Goal: Register for event/course

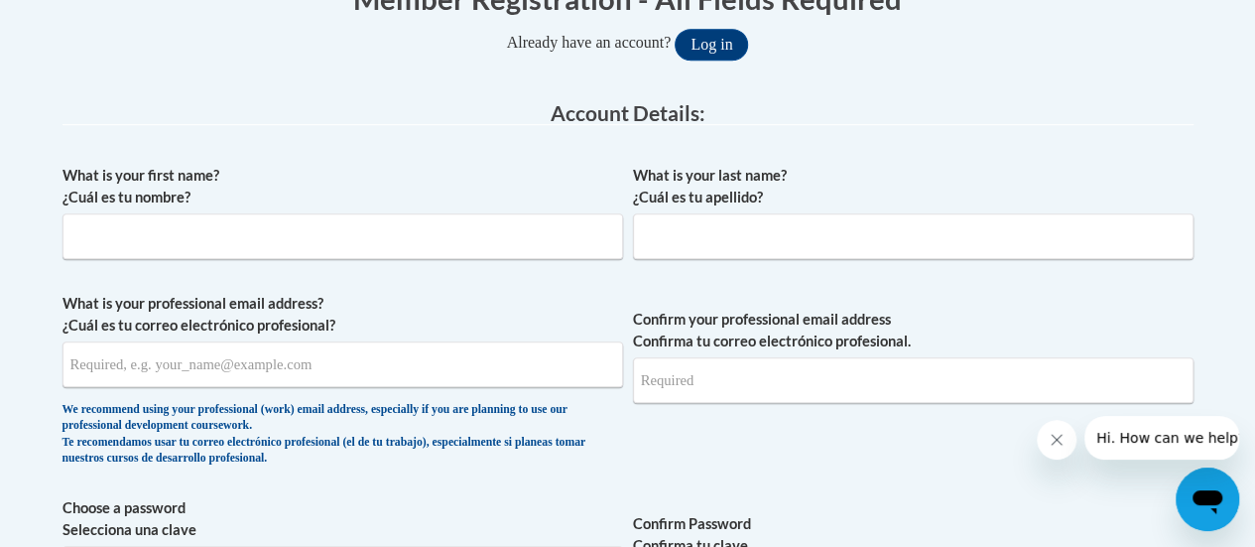
scroll to position [445, 0]
click at [207, 233] on input "What is your first name? ¿Cuál es tu nombre?" at bounding box center [342, 235] width 561 height 46
type input "Danni"
click at [669, 245] on input "What is your last name? ¿Cuál es tu apellido?" at bounding box center [913, 235] width 561 height 46
type input "Tindall-Bastian"
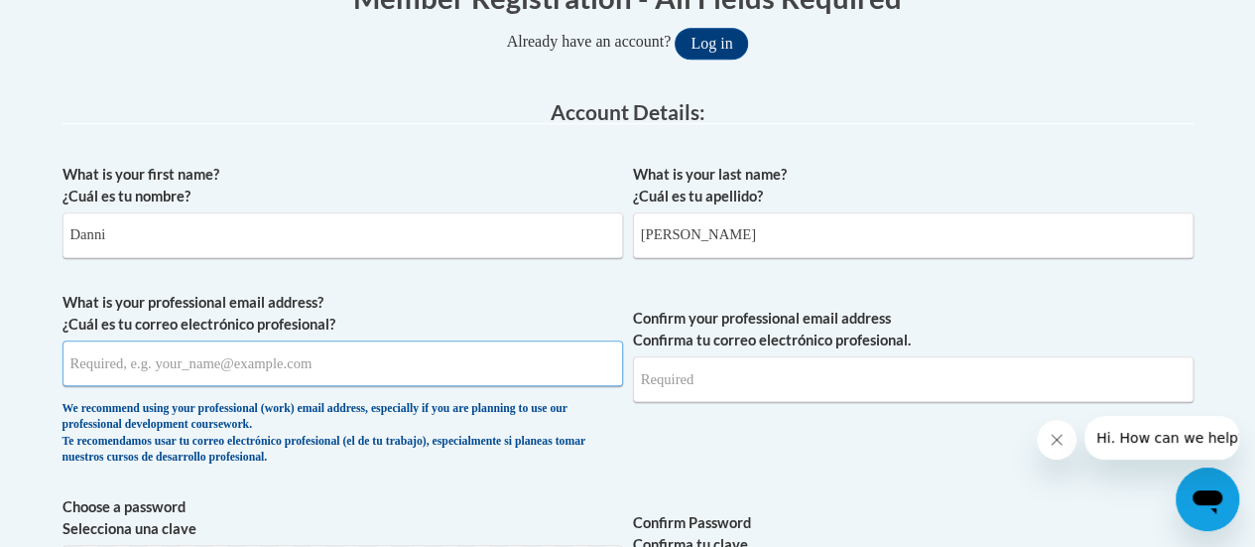
click at [361, 361] on input "What is your professional email address? ¿Cuál es tu correo electrónico profesi…" at bounding box center [342, 363] width 561 height 46
type input "tindalld@w-csd.org"
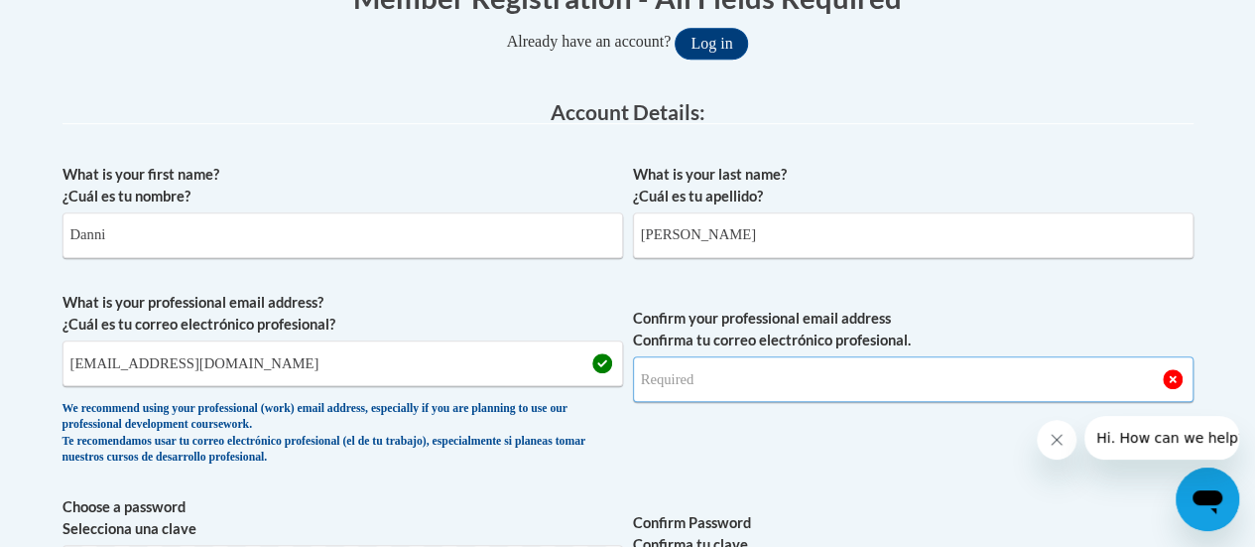
click at [716, 386] on input "Confirm your professional email address Confirma tu correo electrónico profesio…" at bounding box center [913, 379] width 561 height 46
type input "tindalld@w-csd.org"
click at [783, 464] on span "Confirm your professional email address Confirma tu correo electrónico profesio…" at bounding box center [913, 384] width 561 height 184
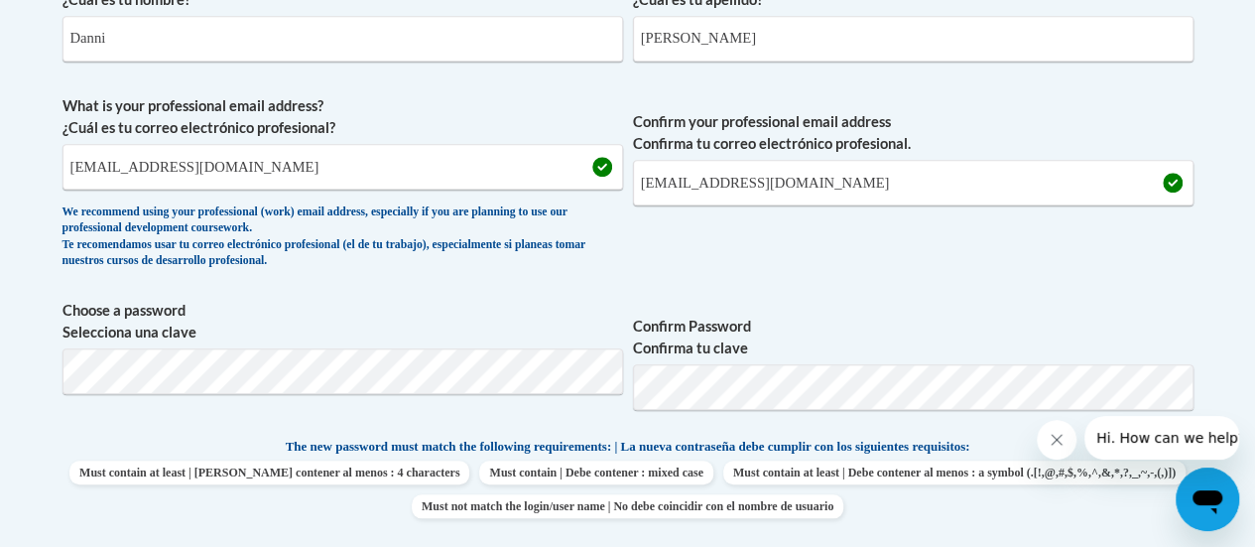
scroll to position [645, 0]
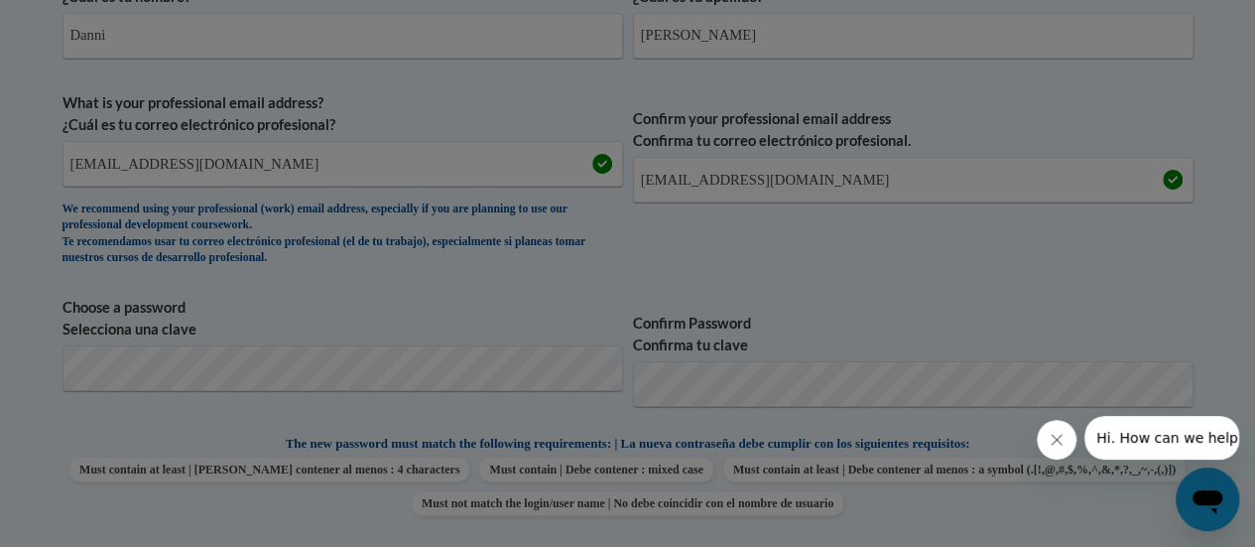
scroll to position [758, 0]
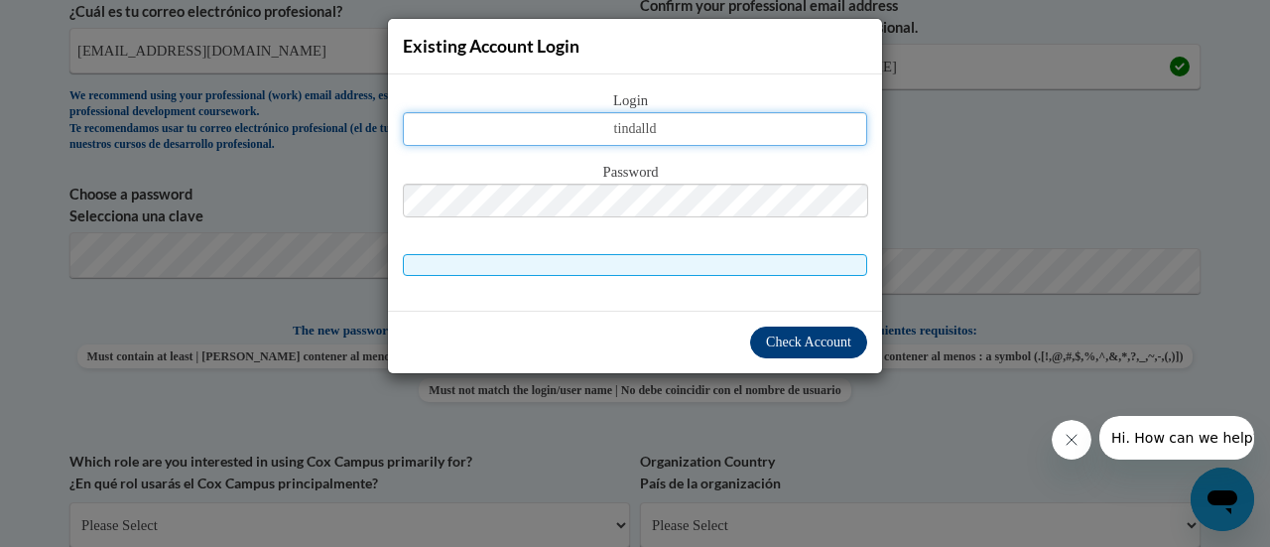
type input "tindalld"
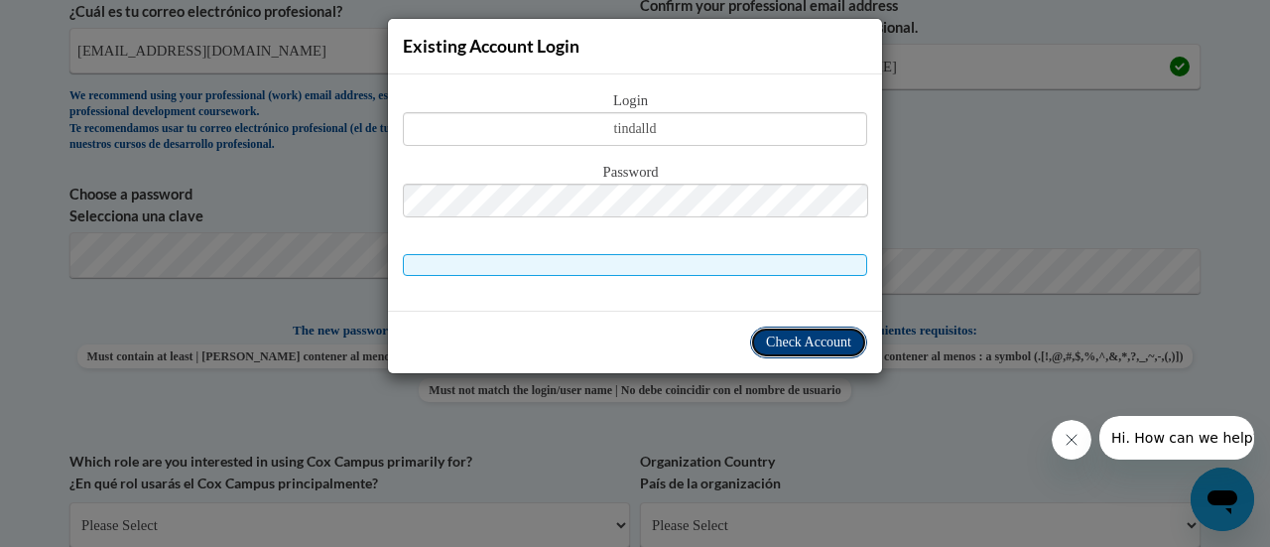
click at [796, 330] on button "Check Account" at bounding box center [808, 342] width 117 height 32
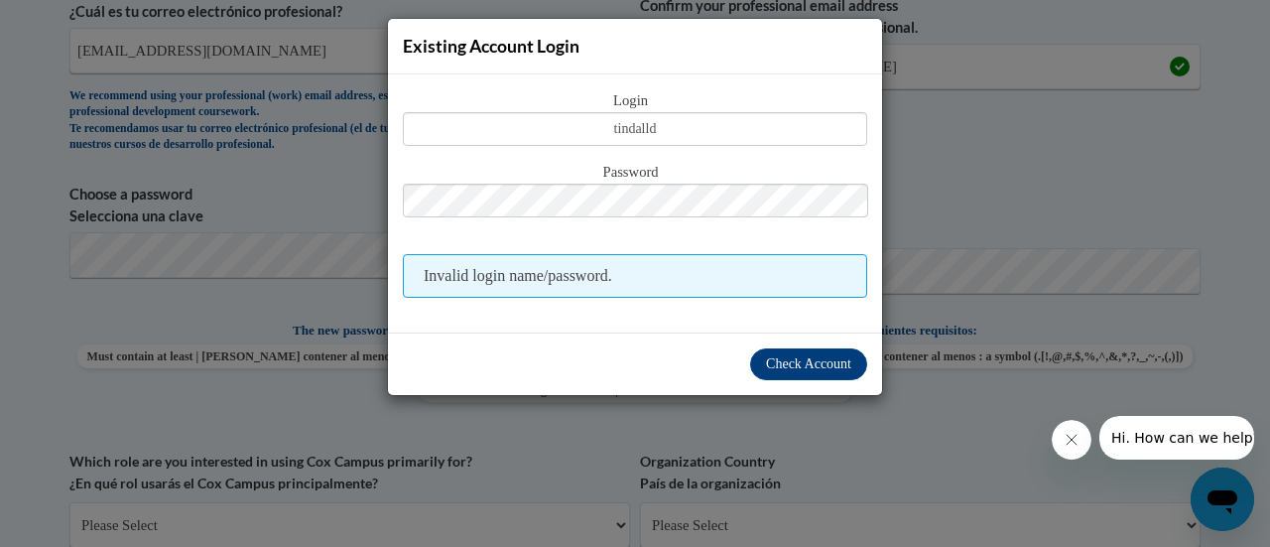
click at [1000, 158] on div "Existing Account Login Login tindalld Password Invalid login name/password." at bounding box center [635, 273] width 1270 height 547
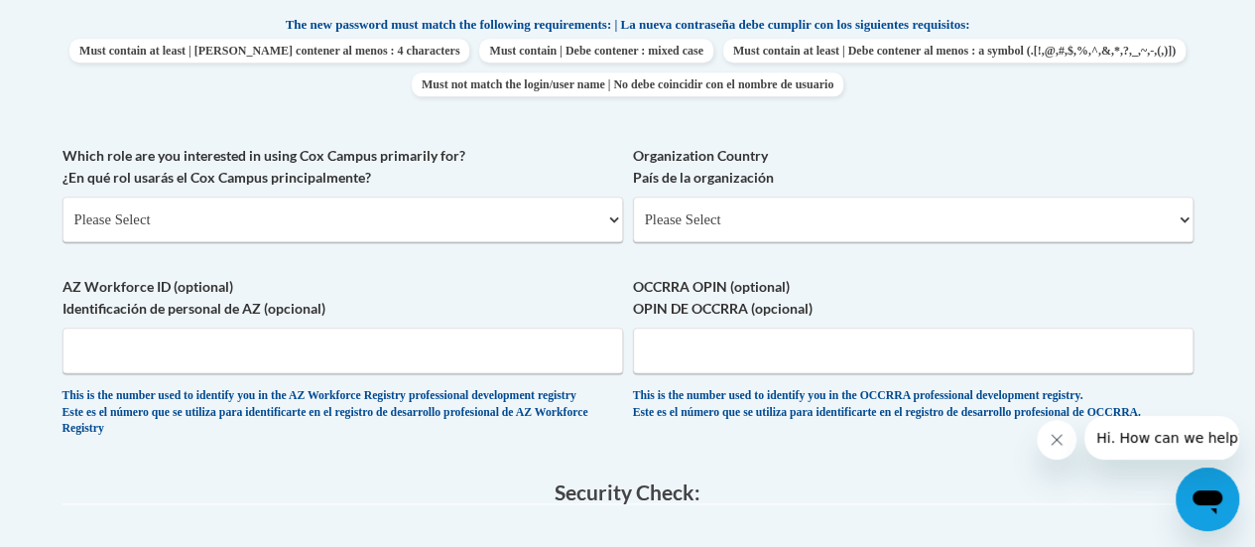
scroll to position [1064, 0]
click at [562, 223] on select "Please Select College/University | Colegio/Universidad Community/Nonprofit Part…" at bounding box center [342, 218] width 561 height 46
select select "fbf2d438-af2f-41f8-98f1-81c410e29de3"
click at [62, 195] on select "Please Select College/University | Colegio/Universidad Community/Nonprofit Part…" at bounding box center [342, 218] width 561 height 46
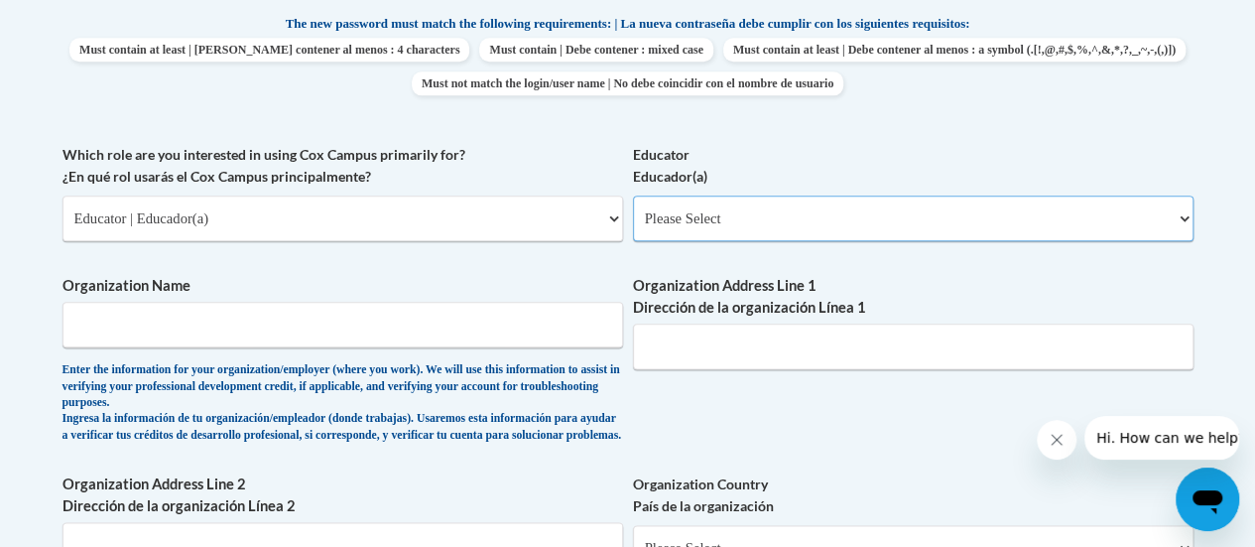
click at [814, 203] on select "Please Select Early Learning/Daycare Teacher/Family Home Care Provider | Maestr…" at bounding box center [913, 218] width 561 height 46
select select "8e40623d-54d0-45cd-9f92-5df65cd3f8cf"
click at [633, 195] on select "Please Select Early Learning/Daycare Teacher/Family Home Care Provider | Maestr…" at bounding box center [913, 218] width 561 height 46
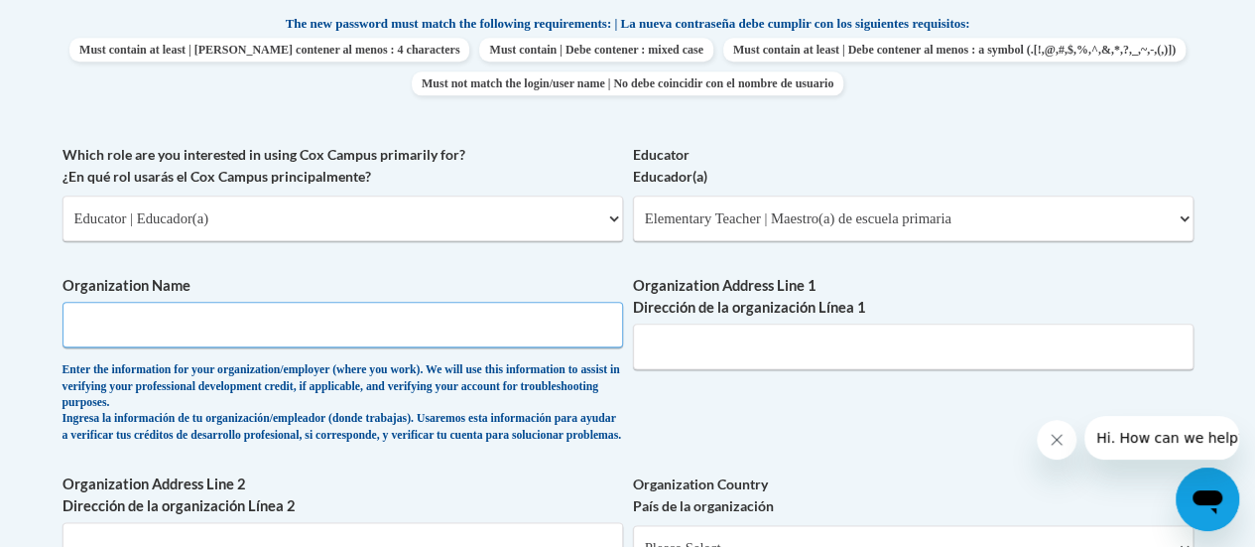
click at [484, 316] on input "Organization Name" at bounding box center [342, 325] width 561 height 46
type input "Winneconne Elementary School"
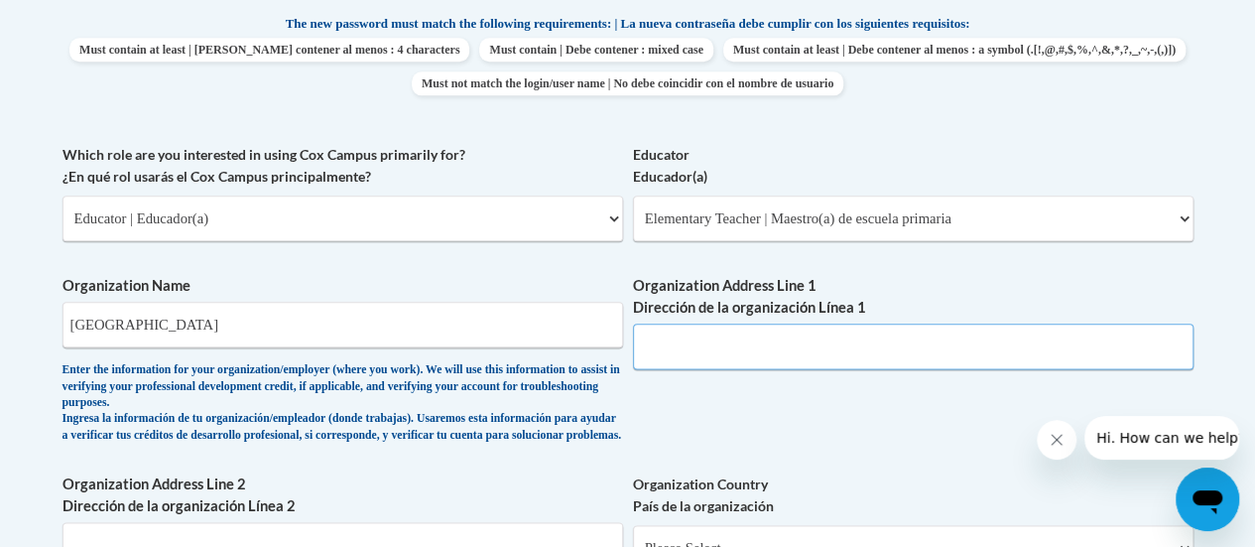
click at [782, 350] on input "Organization Address Line 1 Dirección de la organización Línea 1" at bounding box center [913, 346] width 561 height 46
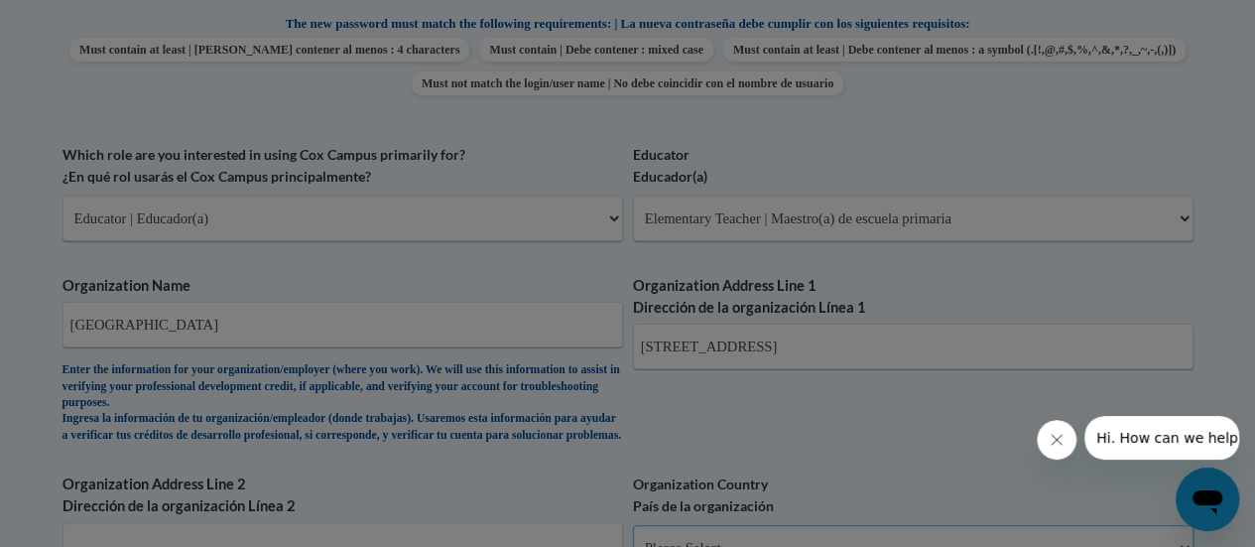
scroll to position [1103, 0]
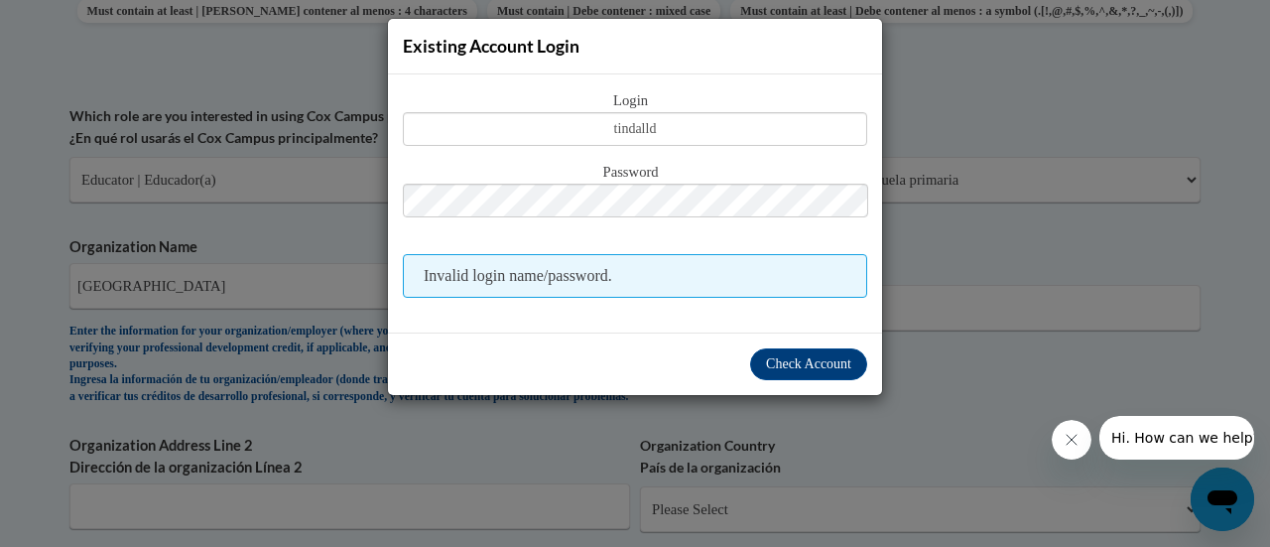
click at [993, 377] on div "Existing Account Login Login tindalld Password Invalid login name/password." at bounding box center [635, 273] width 1270 height 547
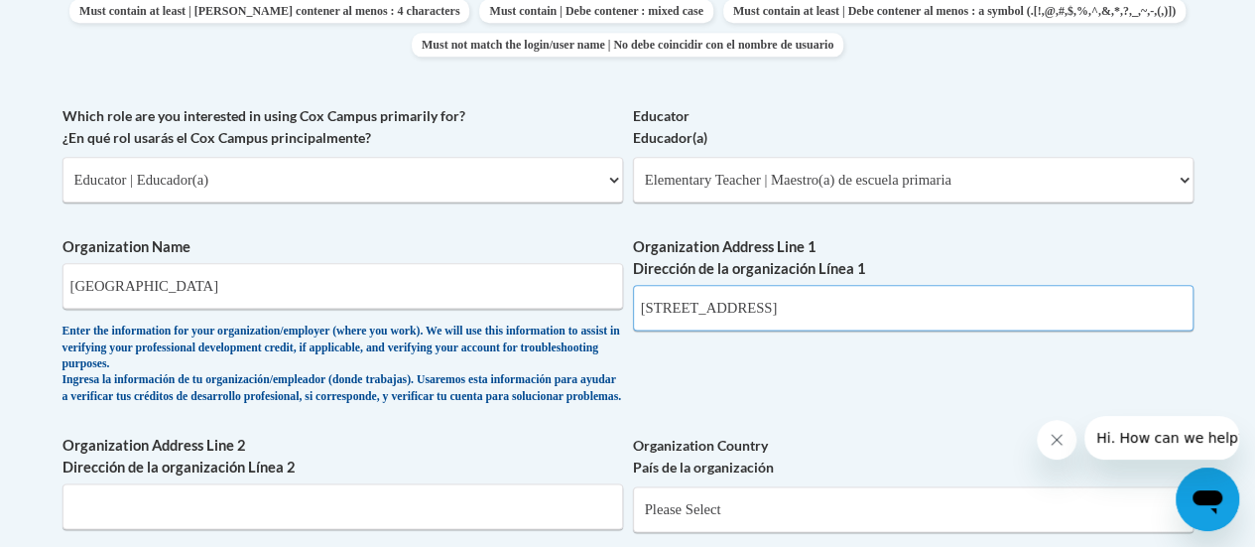
click at [788, 311] on input "233 S. Third Ave." at bounding box center [913, 308] width 561 height 46
click at [876, 394] on div "What is your first name? ¿Cuál es tu nombre? Danni What is your last name? ¿Cuá…" at bounding box center [627, 121] width 1131 height 1251
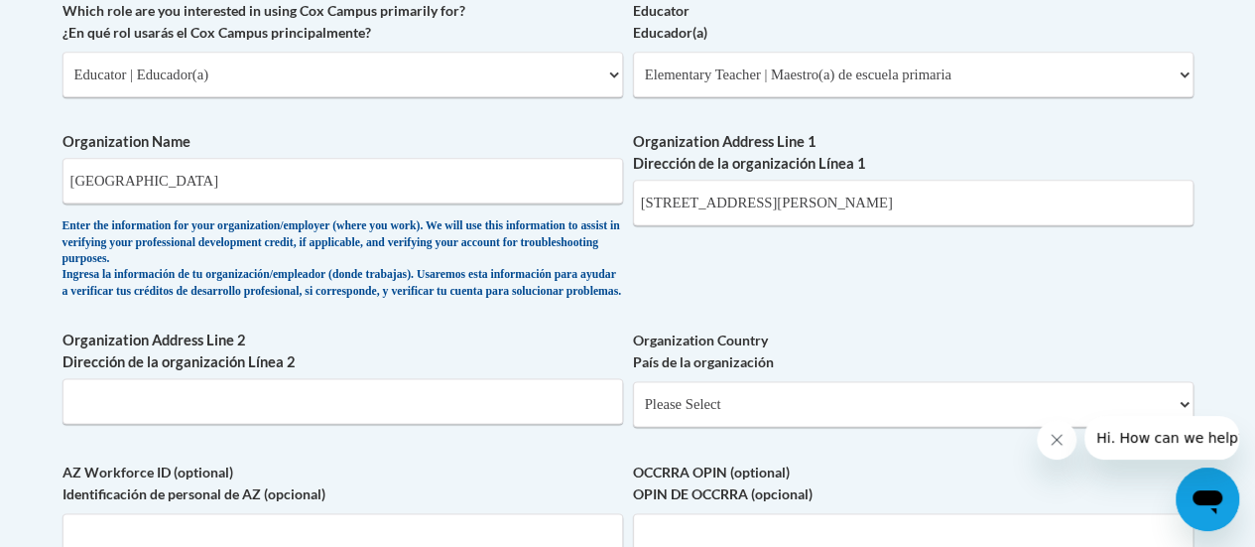
scroll to position [1207, 0]
drag, startPoint x: 919, startPoint y: 199, endPoint x: 748, endPoint y: 211, distance: 171.0
click at [748, 211] on input "233 S. Third Ave., Winneconne, WI 54986" at bounding box center [913, 204] width 561 height 46
type input "233 S. Third Ave."
click at [97, 415] on input "Organization Address Line 2 Dirección de la organización Línea 2" at bounding box center [342, 402] width 561 height 46
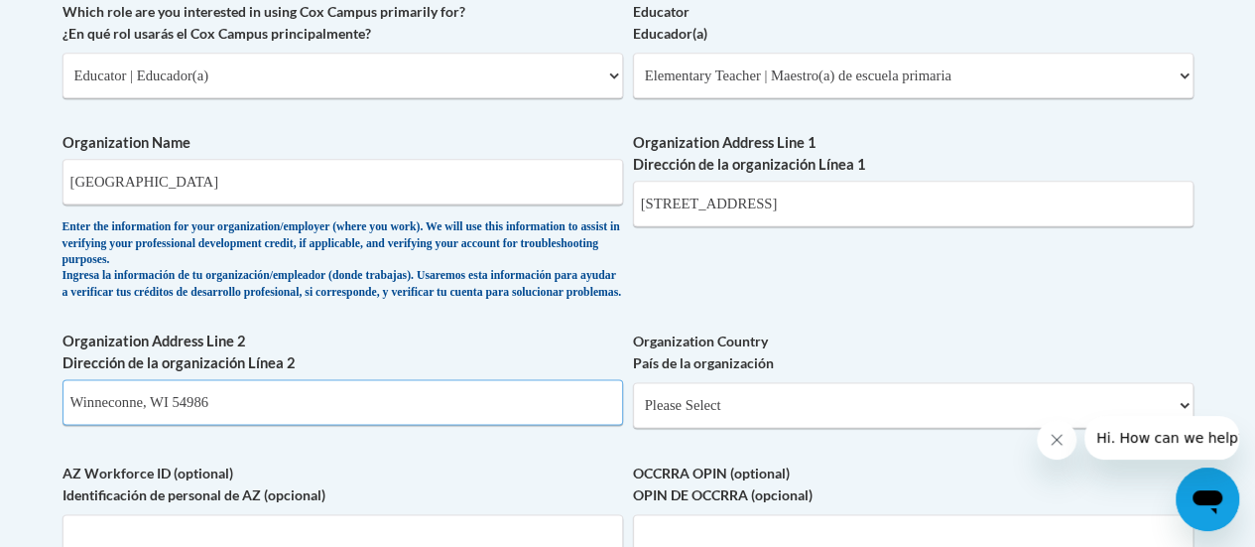
type input "Winneconne, WI 54986"
click at [714, 424] on select "Please Select United States | Estados Unidos Outside of the United States | Fue…" at bounding box center [913, 405] width 561 height 46
select select "ad49bcad-a171-4b2e-b99c-48b446064914"
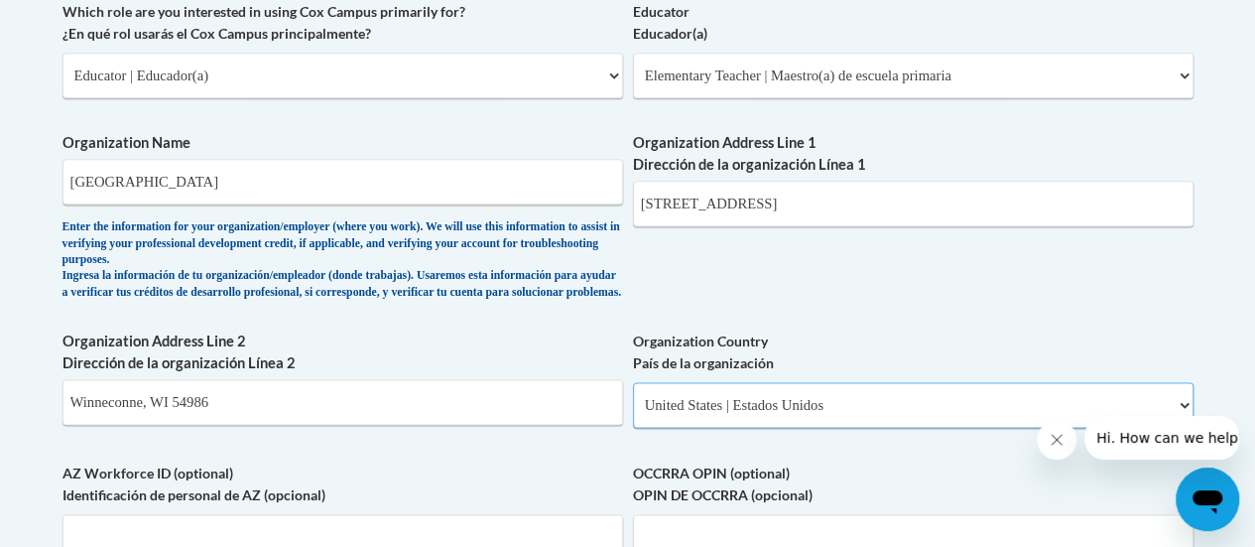
click at [633, 397] on select "Please Select United States | Estados Unidos Outside of the United States | Fue…" at bounding box center [913, 405] width 561 height 46
select select
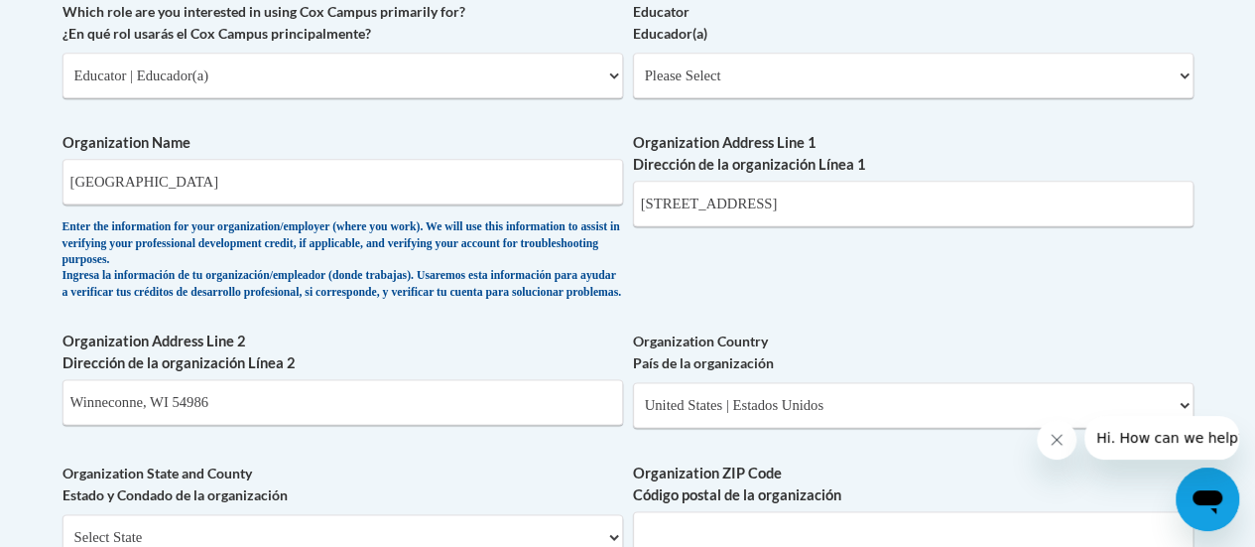
click at [465, 477] on label "Organization State and County Estado y Condado de la organización" at bounding box center [342, 484] width 561 height 44
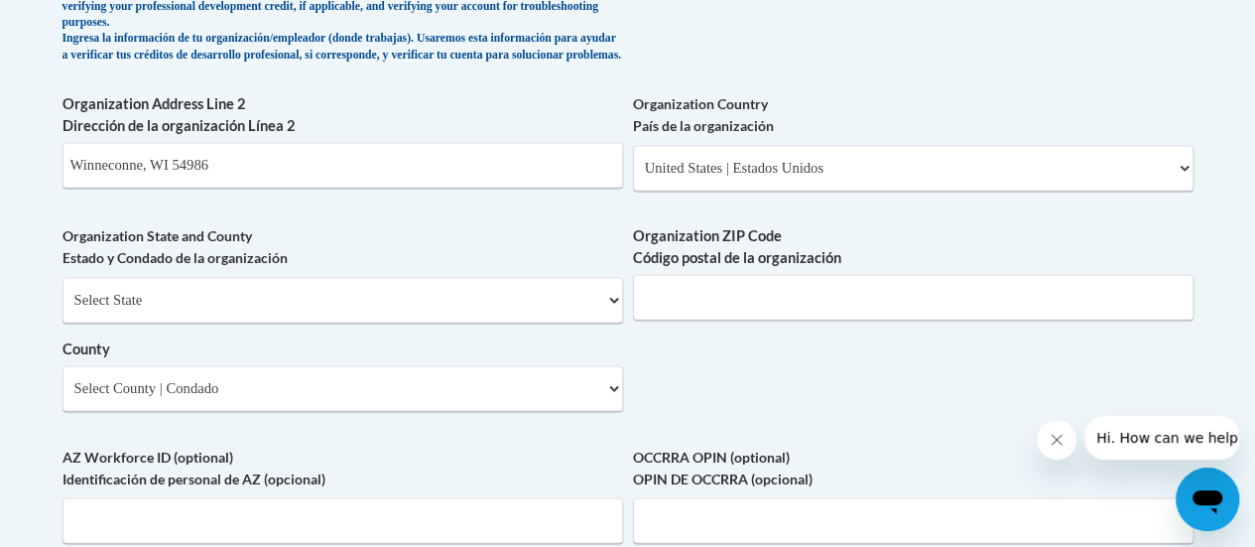
scroll to position [1445, 0]
click at [473, 321] on select "Select State Alabama Alaska Arizona Arkansas California Colorado Connecticut De…" at bounding box center [342, 299] width 561 height 46
select select "Wisconsin"
click at [62, 291] on select "Select State Alabama Alaska Arizona Arkansas California Colorado Connecticut De…" at bounding box center [342, 299] width 561 height 46
click at [753, 311] on input "Organization ZIP Code Código postal de la organización" at bounding box center [913, 296] width 561 height 46
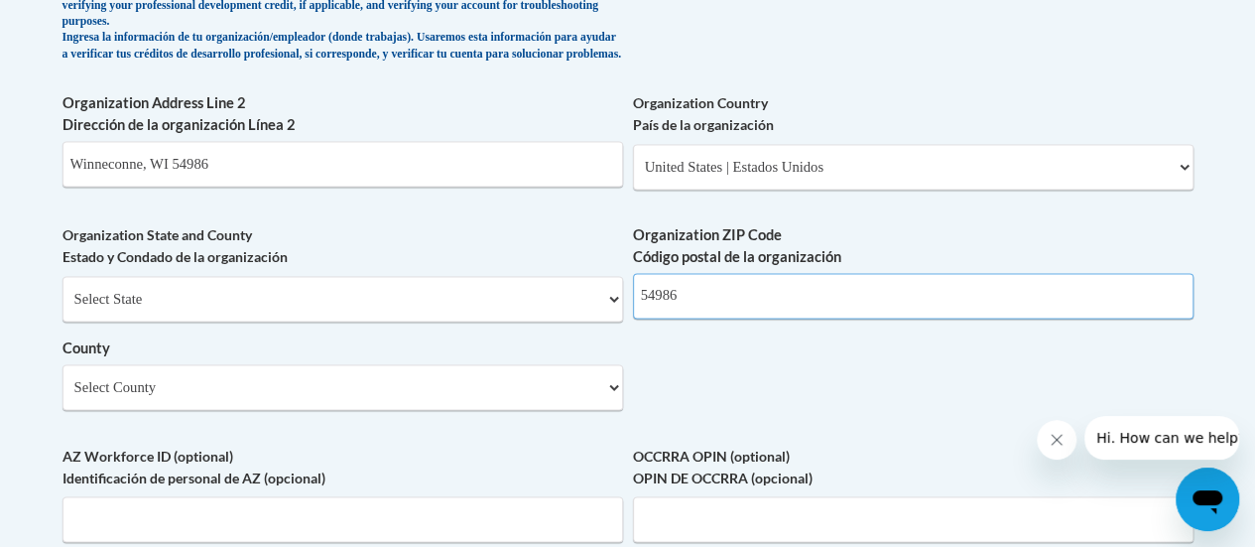
type input "54986"
click at [315, 410] on select "Select County Adams Ashland Barron Bayfield Brown Buffalo Burnett Calumet Chipp…" at bounding box center [342, 387] width 561 height 46
select select "Winnebago"
click at [62, 379] on select "Select County Adams Ashland Barron Bayfield Brown Buffalo Burnett Calumet Chipp…" at bounding box center [342, 387] width 561 height 46
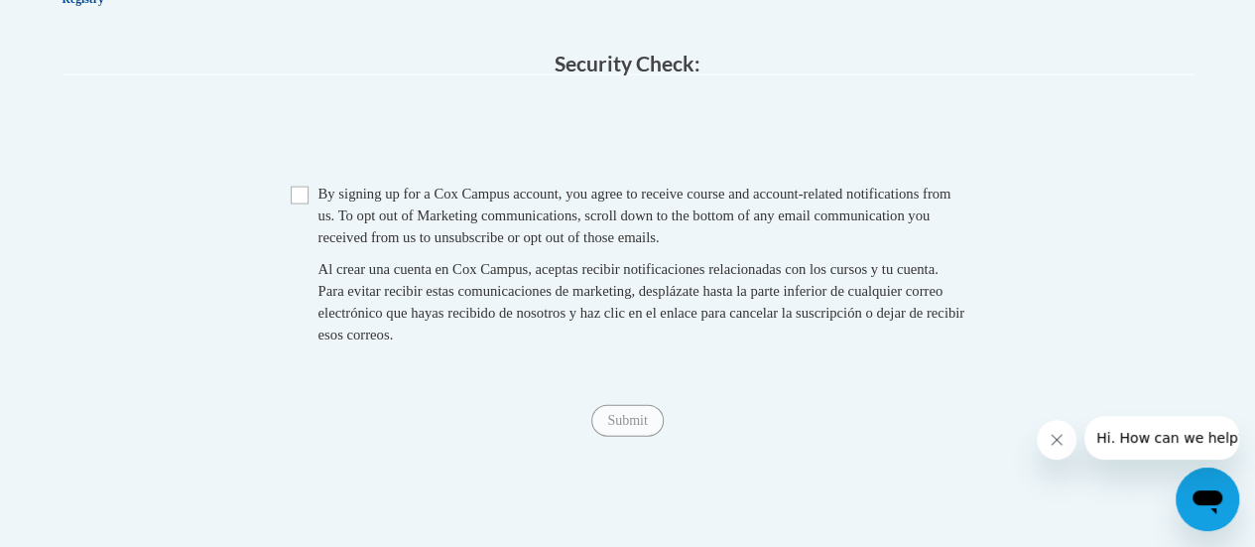
scroll to position [2052, 0]
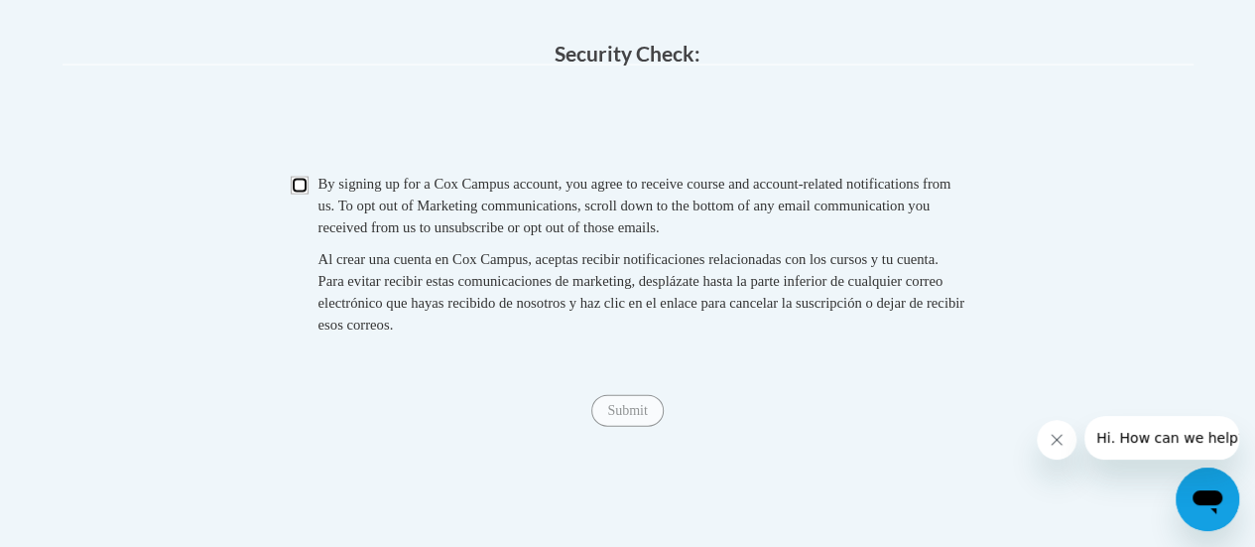
click at [294, 194] on input "Checkbox" at bounding box center [300, 186] width 18 height 18
checkbox input "true"
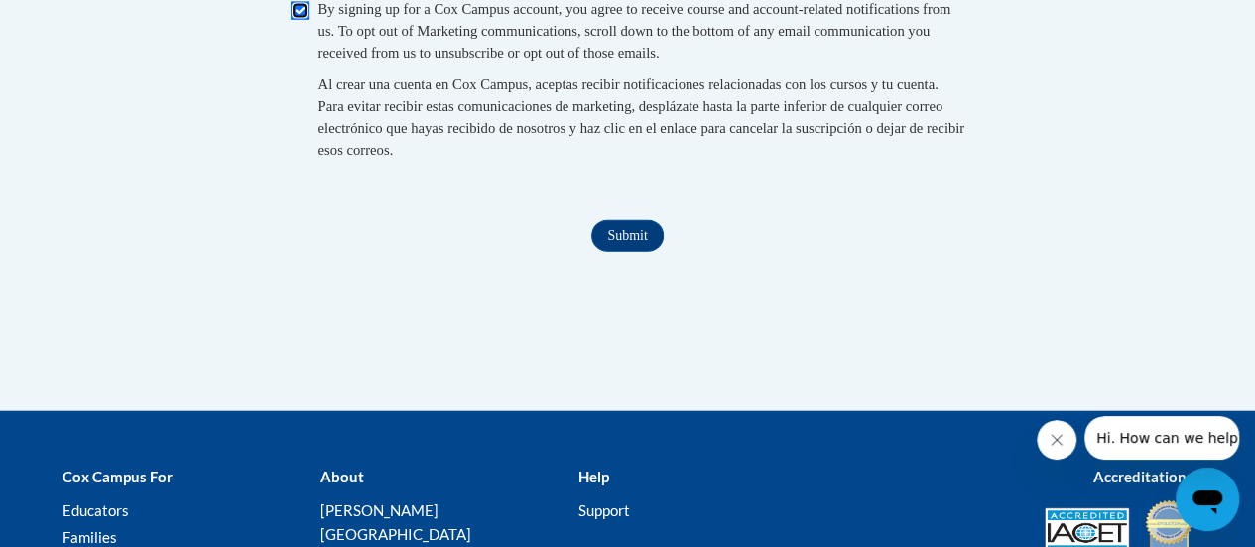
scroll to position [2448, 0]
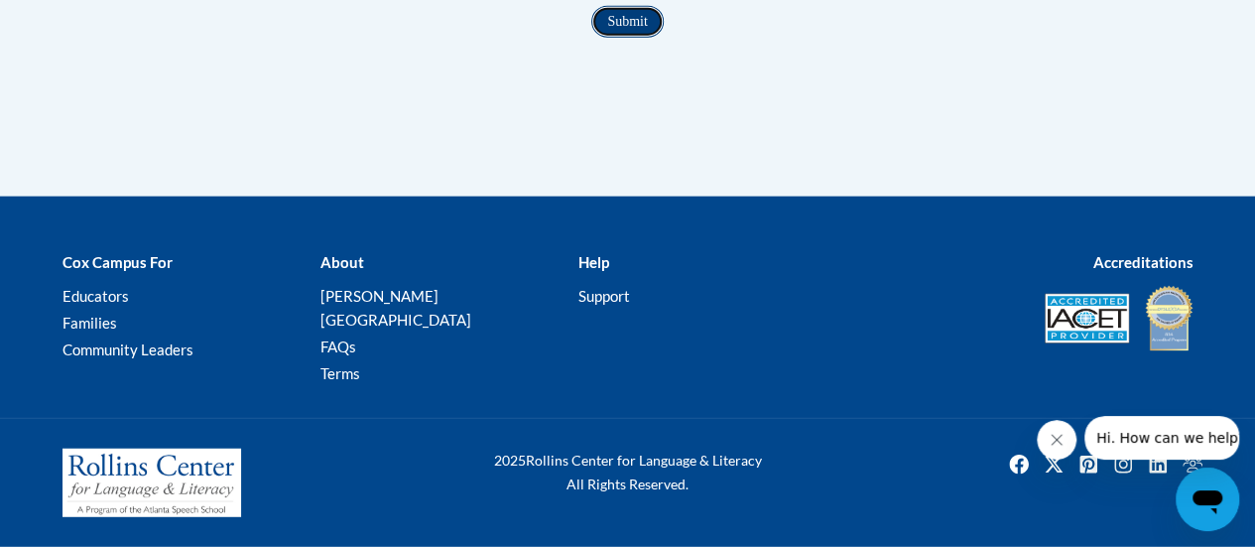
click at [631, 38] on input "Submit" at bounding box center [626, 22] width 71 height 32
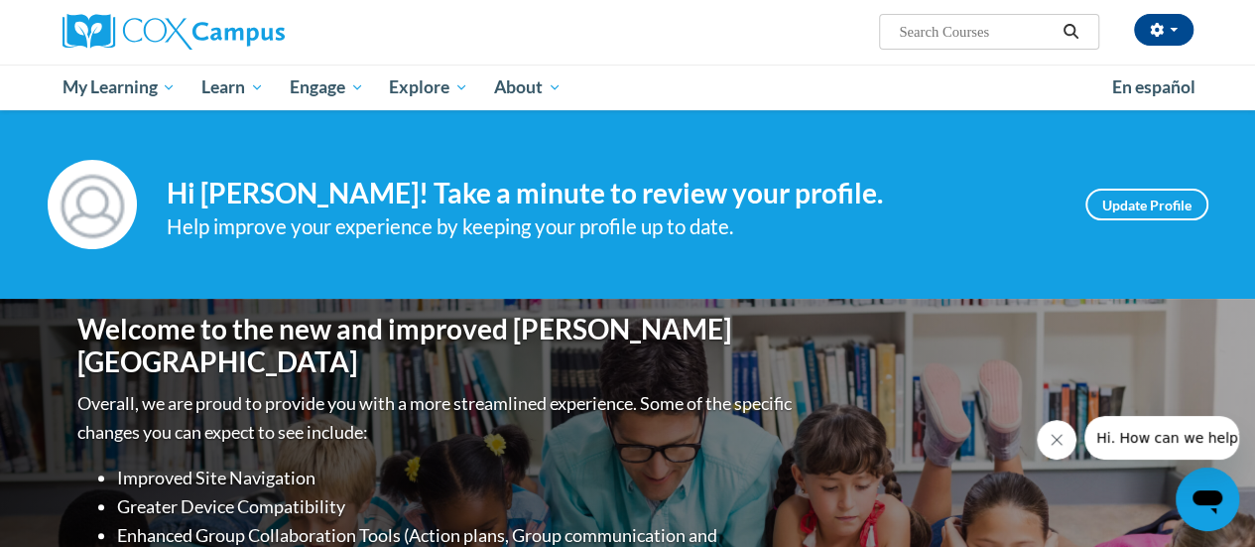
scroll to position [150, 0]
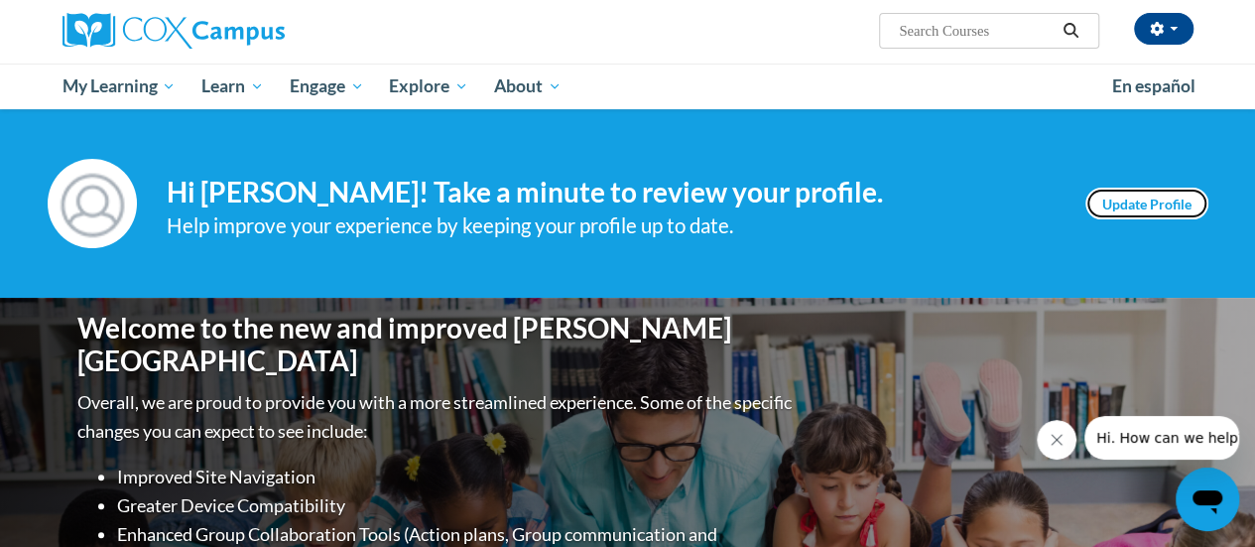
click at [1151, 207] on link "Update Profile" at bounding box center [1146, 203] width 123 height 32
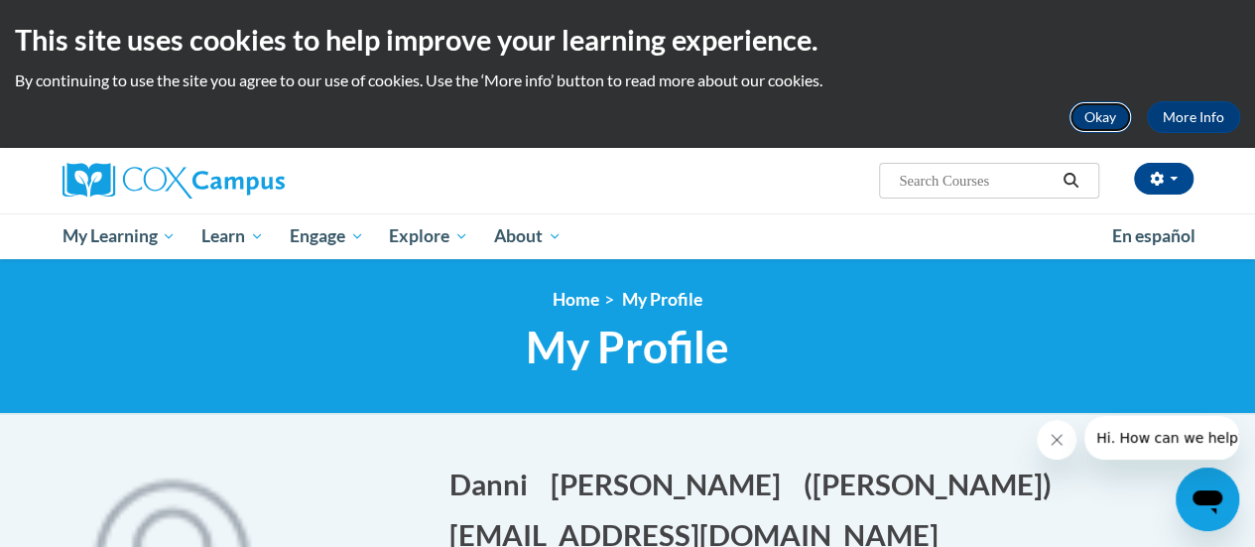
click at [1091, 114] on button "Okay" at bounding box center [1099, 117] width 63 height 32
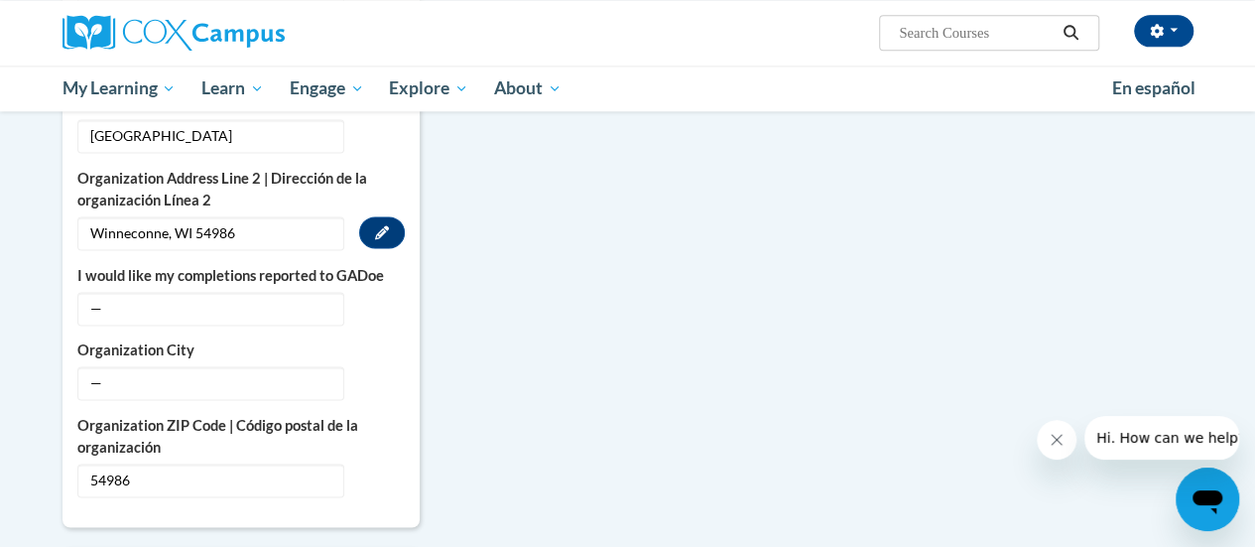
scroll to position [1323, 0]
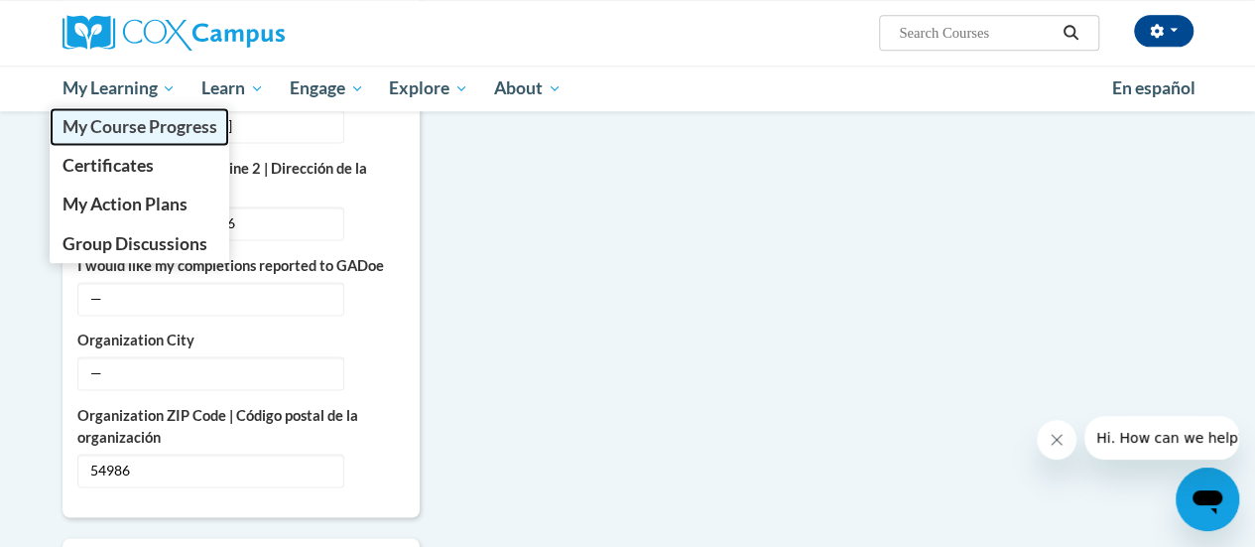
click at [121, 126] on span "My Course Progress" at bounding box center [139, 126] width 155 height 21
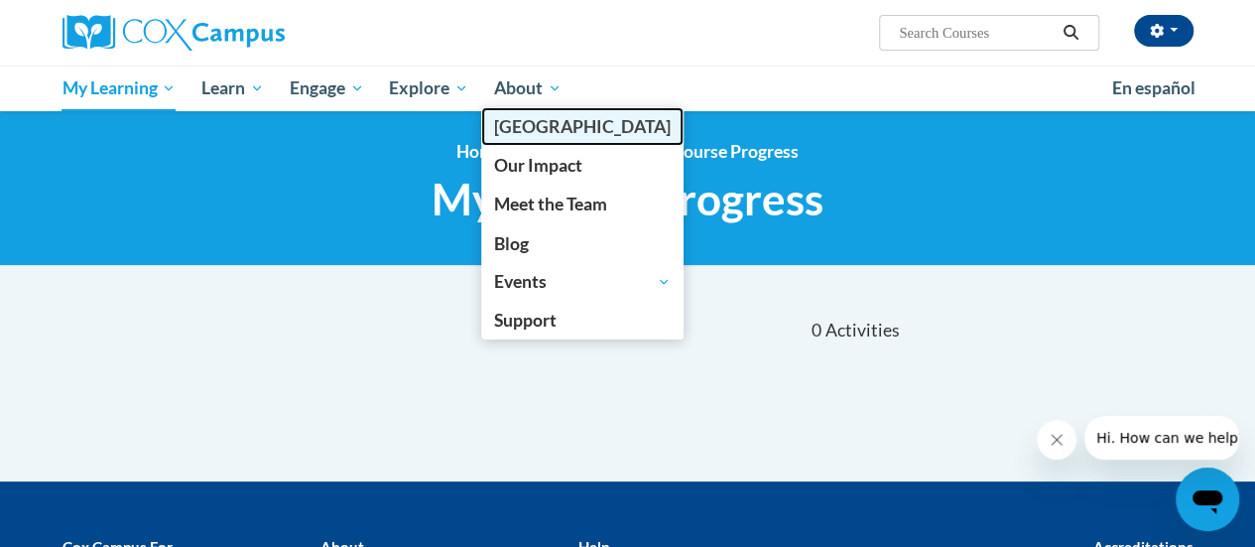
click at [519, 120] on span "[PERSON_NAME][GEOGRAPHIC_DATA]" at bounding box center [582, 126] width 177 height 21
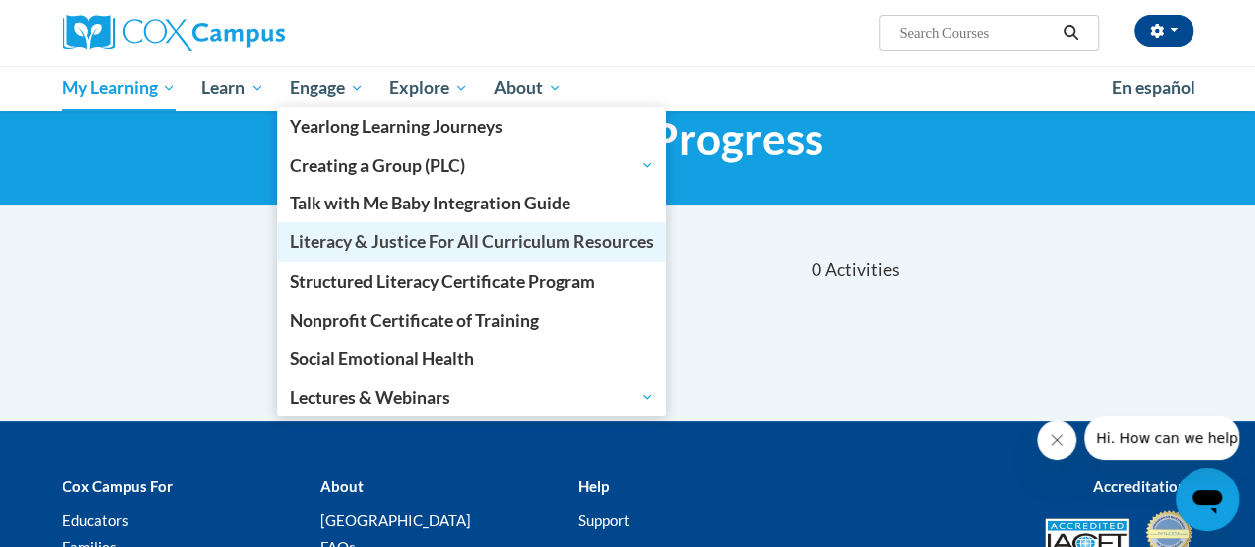
scroll to position [62, 0]
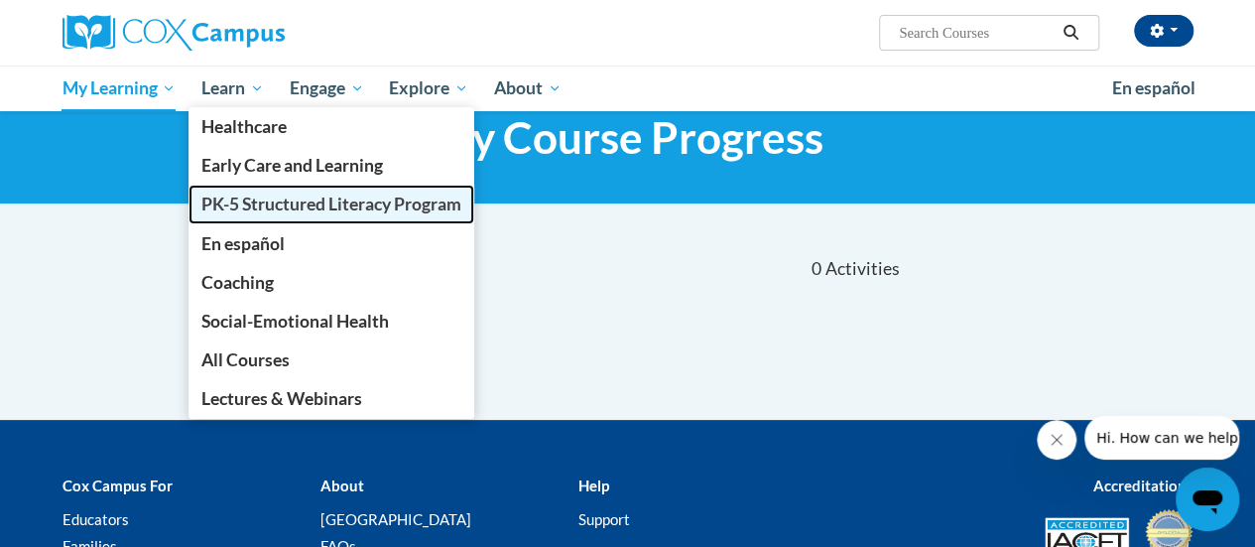
click at [236, 199] on span "PK-5 Structured Literacy Program" at bounding box center [331, 203] width 260 height 21
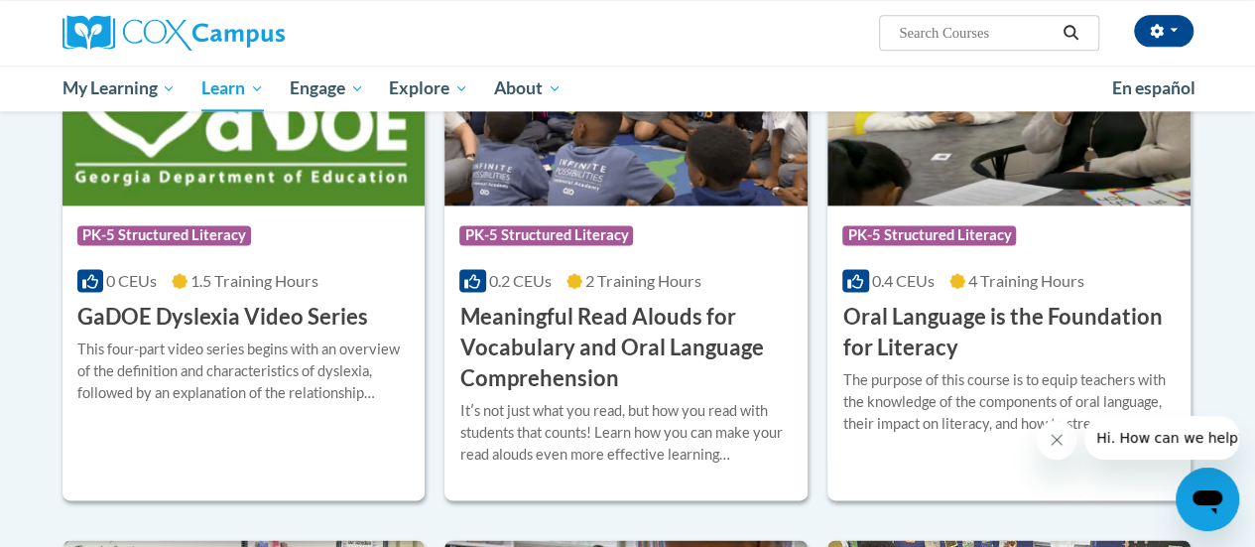
scroll to position [1258, 0]
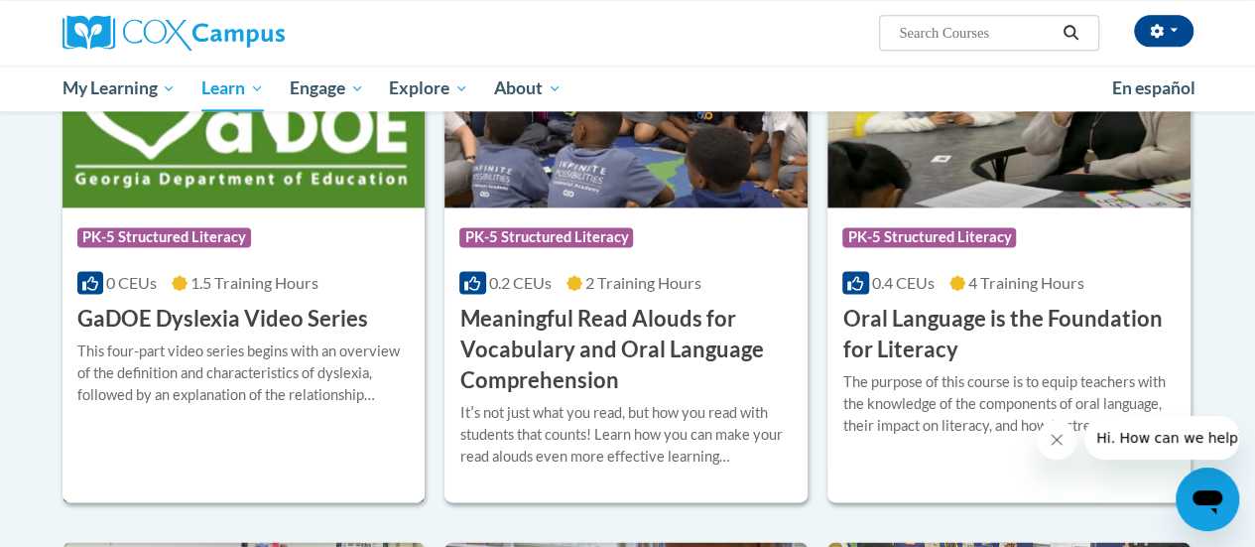
click at [223, 320] on h3 "GaDOE Dyslexia Video Series" at bounding box center [222, 319] width 291 height 31
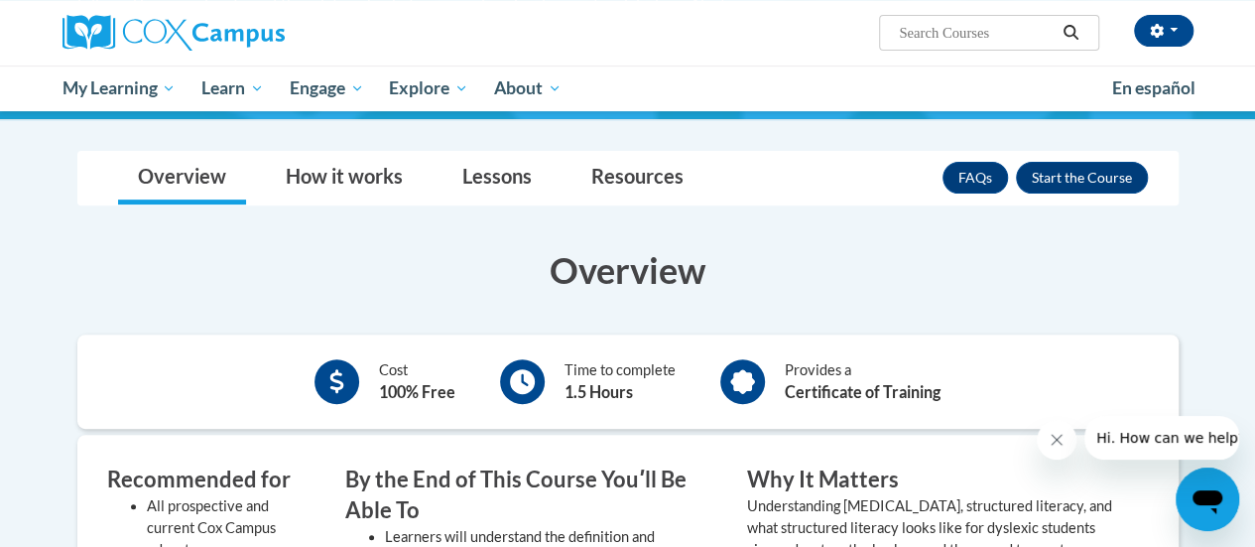
scroll to position [270, 0]
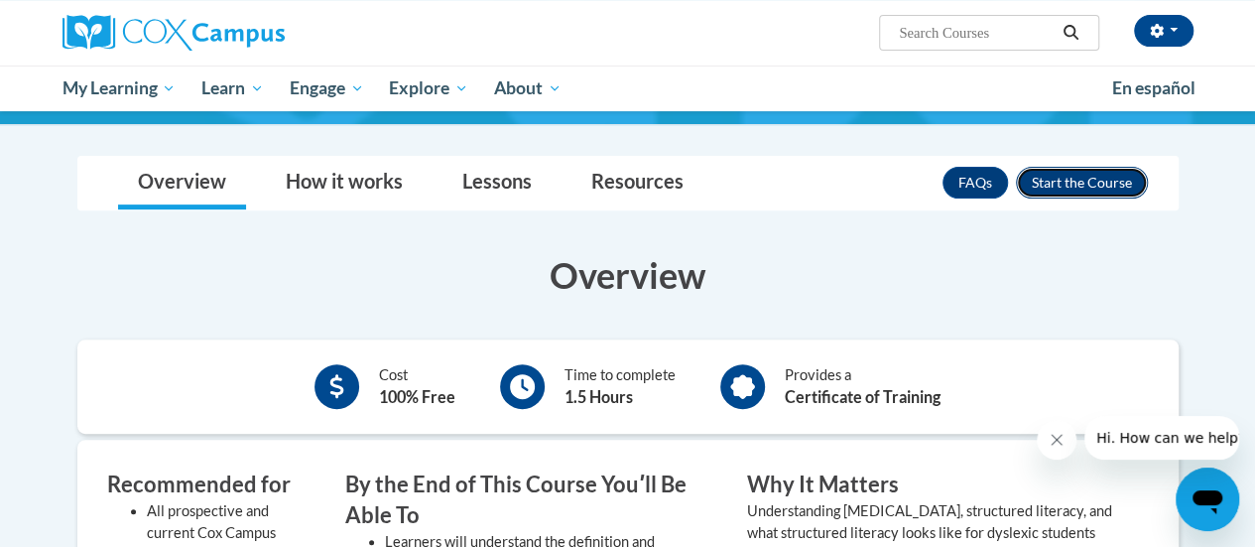
click at [1079, 182] on button "Enroll" at bounding box center [1082, 183] width 132 height 32
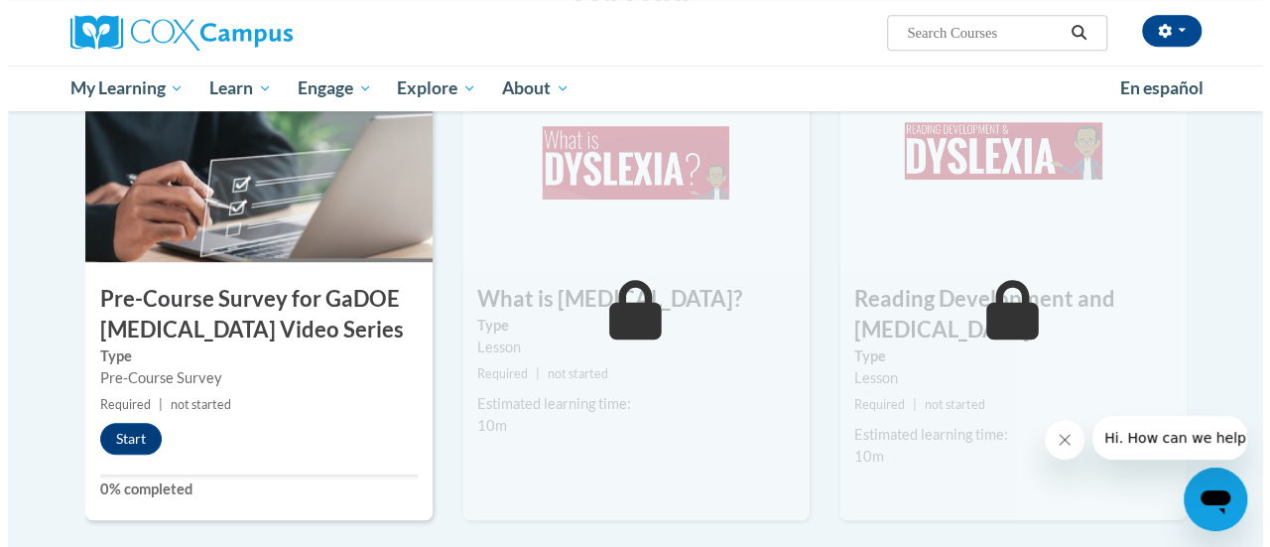
scroll to position [486, 0]
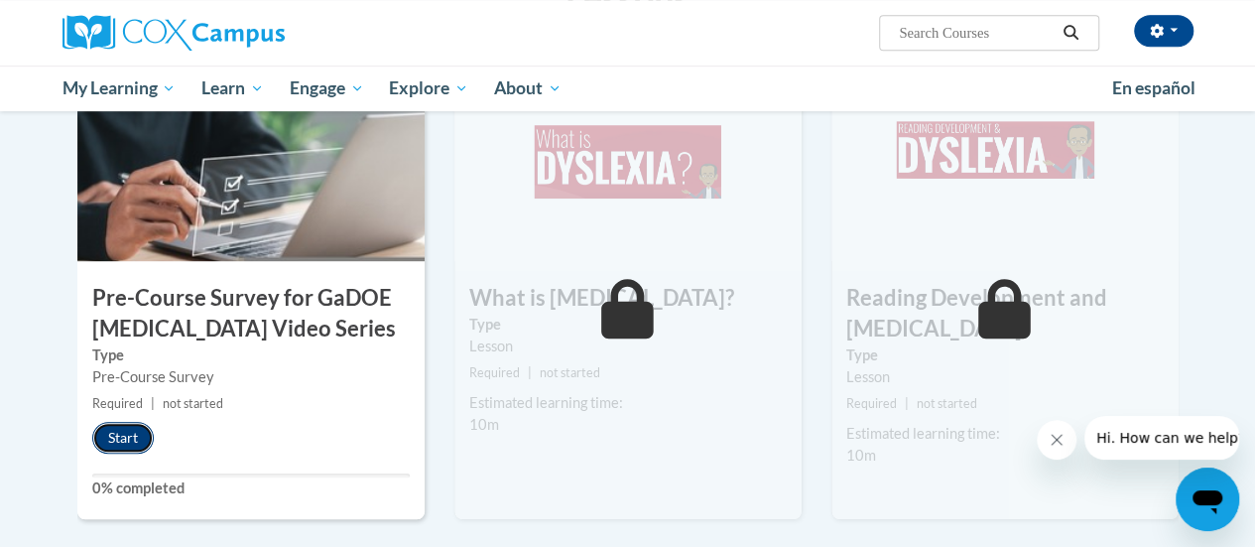
click at [137, 439] on button "Start" at bounding box center [123, 438] width 62 height 32
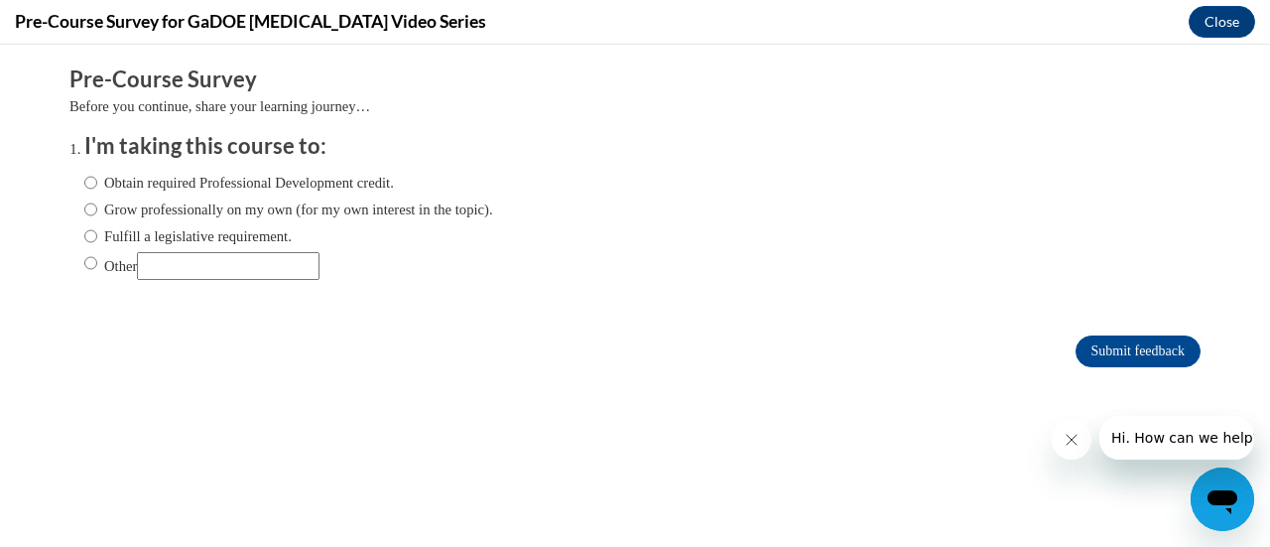
scroll to position [0, 0]
click at [84, 178] on input "Obtain required Professional Development credit." at bounding box center [90, 183] width 13 height 22
radio input "true"
click at [1108, 344] on input "Submit feedback" at bounding box center [1137, 351] width 125 height 32
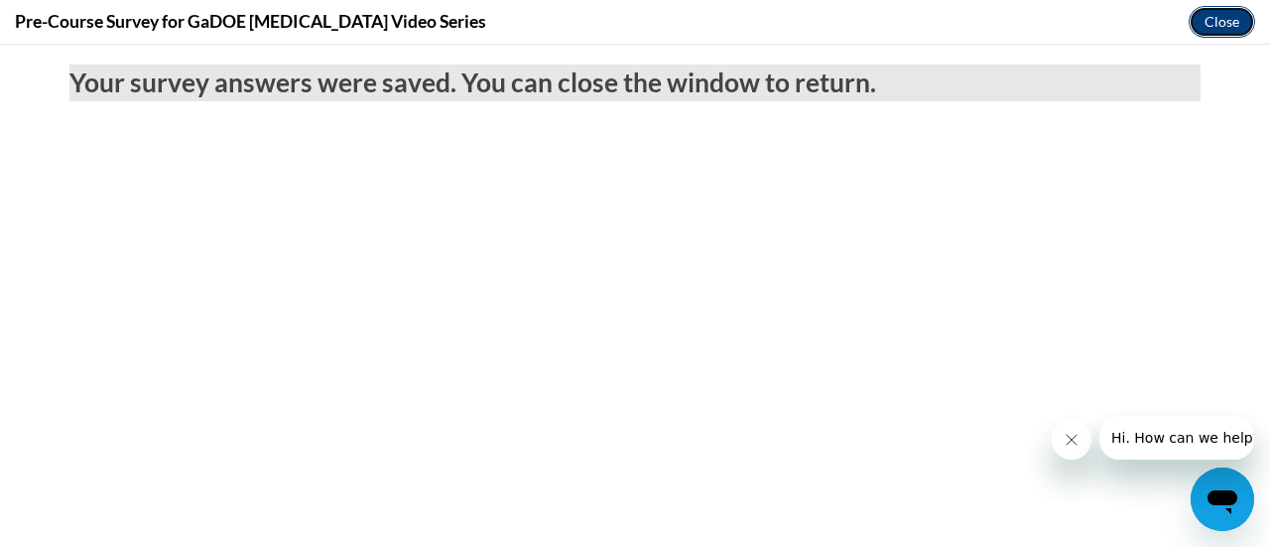
click at [1208, 27] on button "Close" at bounding box center [1221, 22] width 66 height 32
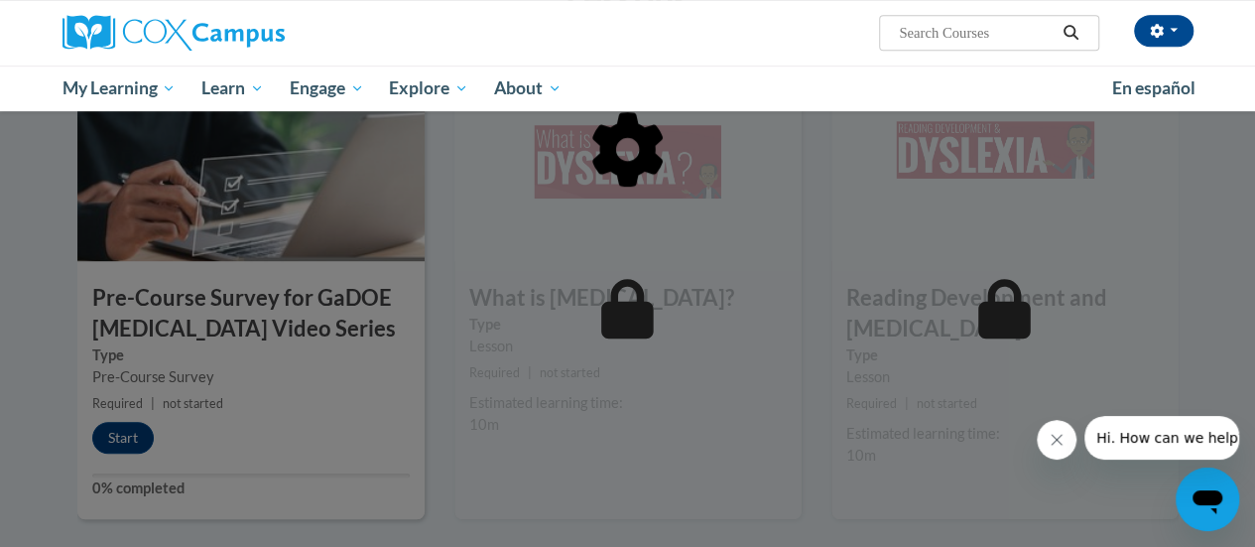
click at [1052, 437] on icon "Close message from company" at bounding box center [1057, 440] width 16 height 16
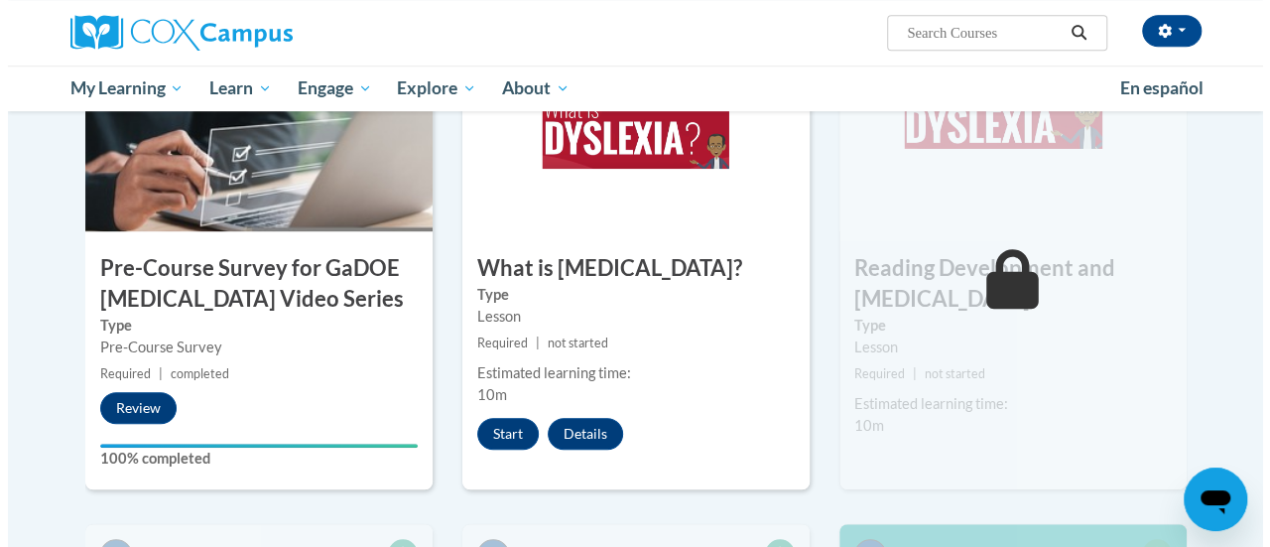
scroll to position [518, 0]
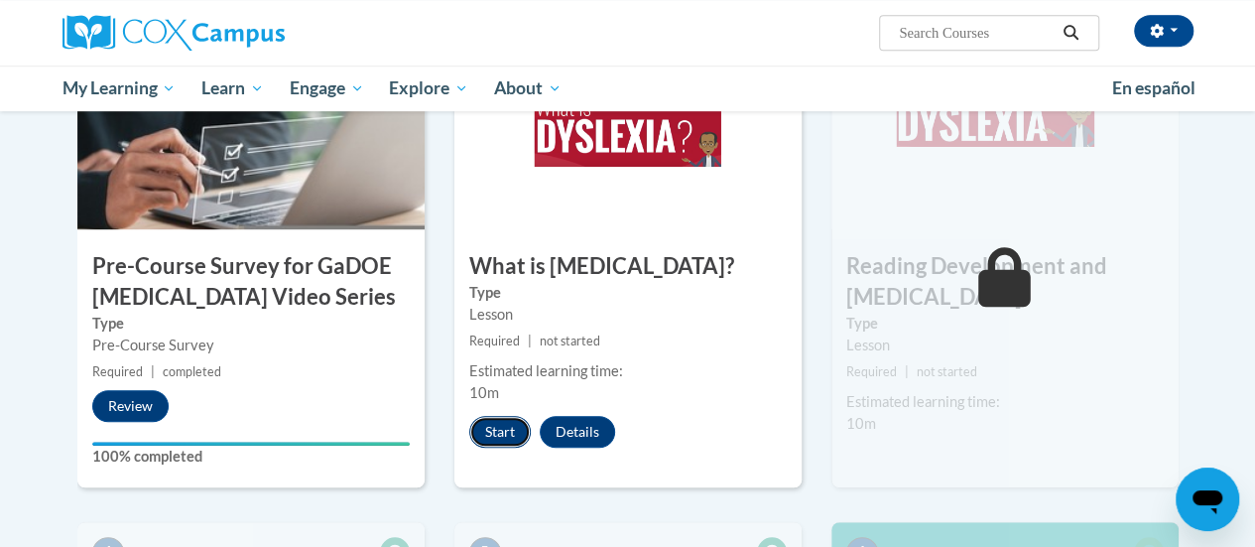
click at [503, 430] on button "Start" at bounding box center [500, 432] width 62 height 32
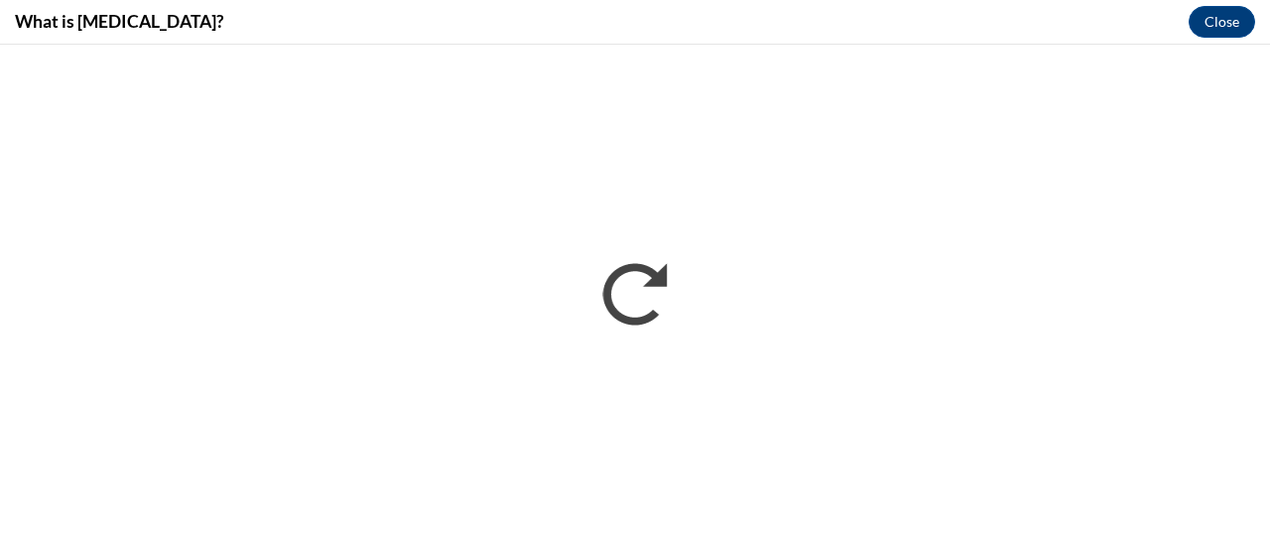
scroll to position [0, 0]
